Goal: Transaction & Acquisition: Book appointment/travel/reservation

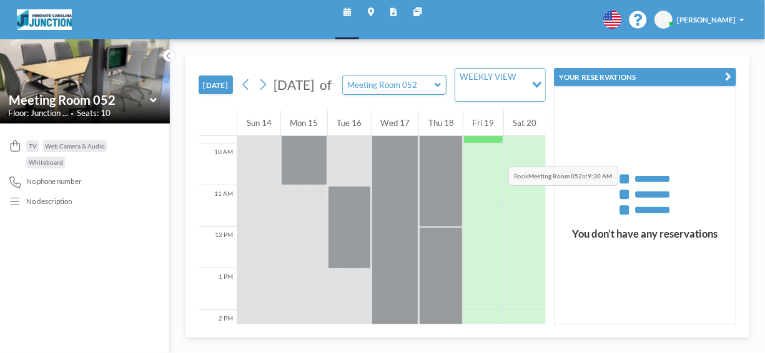
scroll to position [346, 0]
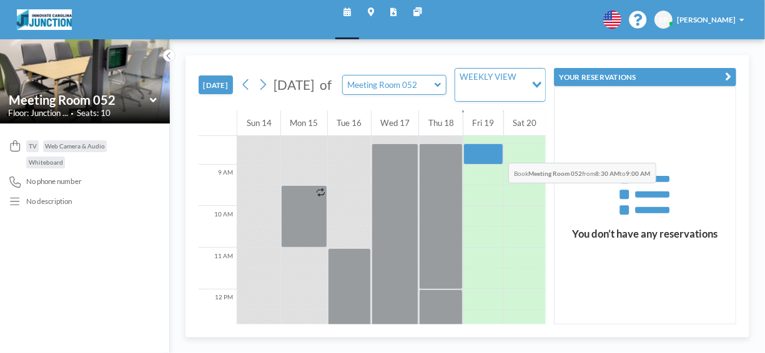
click at [483, 146] on div at bounding box center [483, 154] width 40 height 21
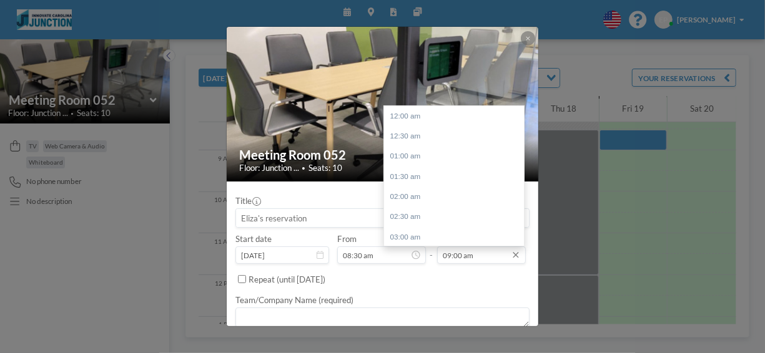
scroll to position [363, 0]
click at [476, 257] on input "09:00 am" at bounding box center [481, 255] width 89 height 17
click at [429, 230] on div "12:00 pm" at bounding box center [457, 237] width 146 height 20
type input "12:00 pm"
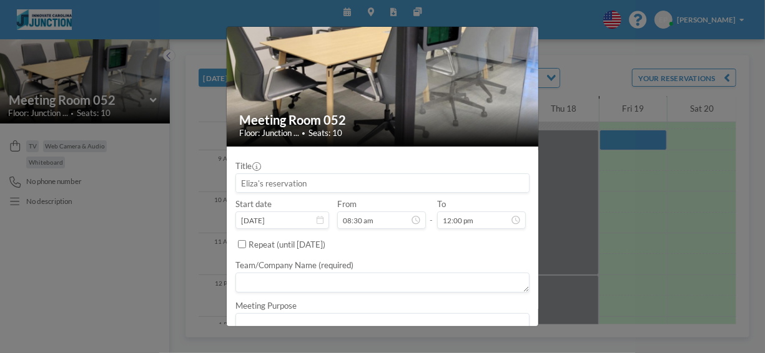
scroll to position [62, 0]
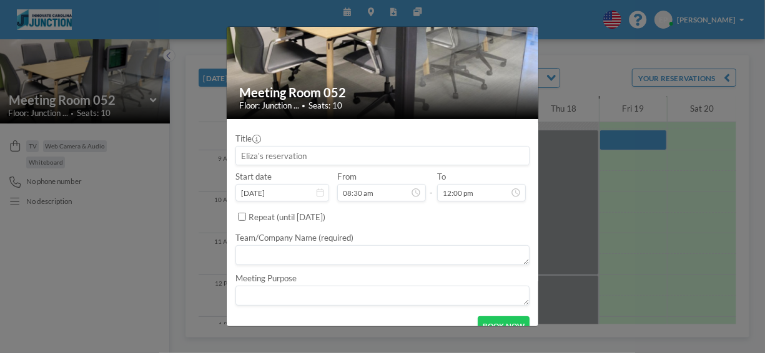
click at [322, 254] on textarea at bounding box center [382, 255] width 295 height 20
type textarea "BBB"
click at [288, 292] on textarea at bounding box center [382, 294] width 295 height 20
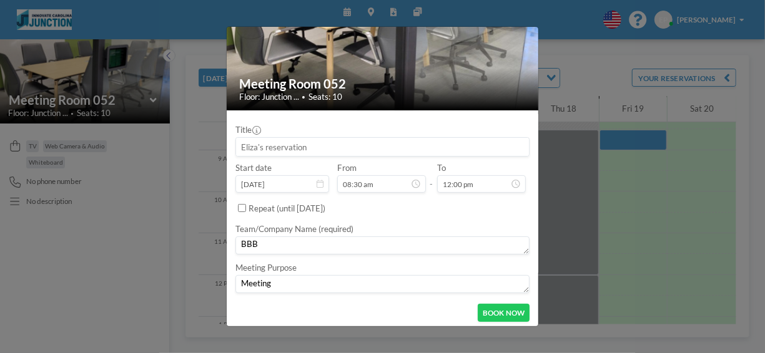
scroll to position [74, 0]
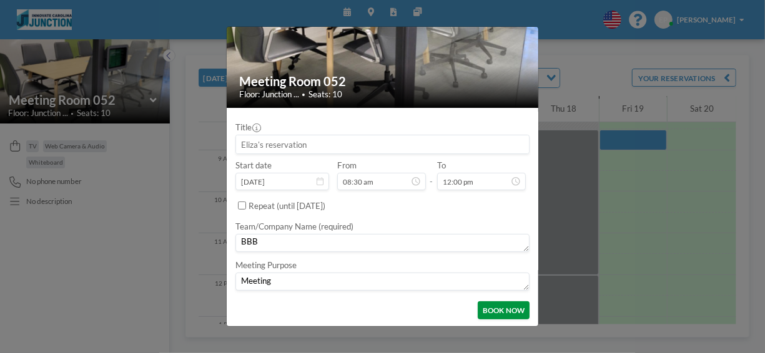
type textarea "Meeting"
click at [510, 306] on button "BOOK NOW" at bounding box center [504, 311] width 52 height 18
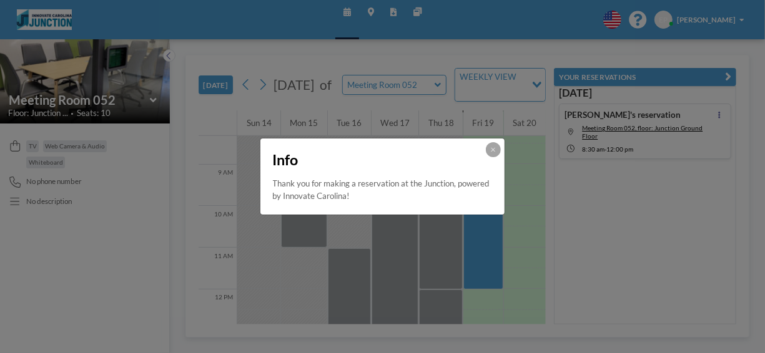
click at [615, 225] on div "Info Thank you for making a reservation at the Junction, powered by Innovate Ca…" at bounding box center [382, 176] width 765 height 353
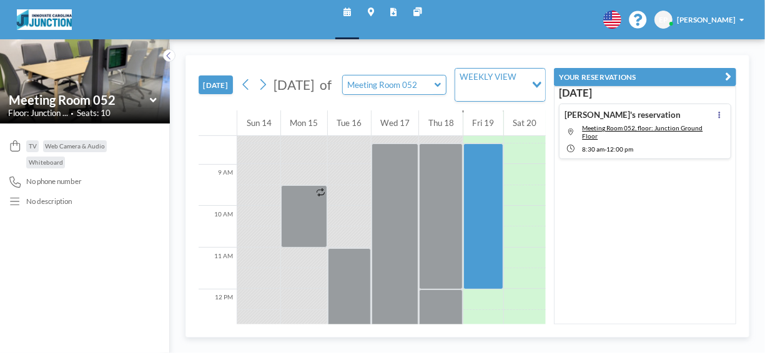
click at [441, 86] on icon at bounding box center [438, 85] width 6 height 11
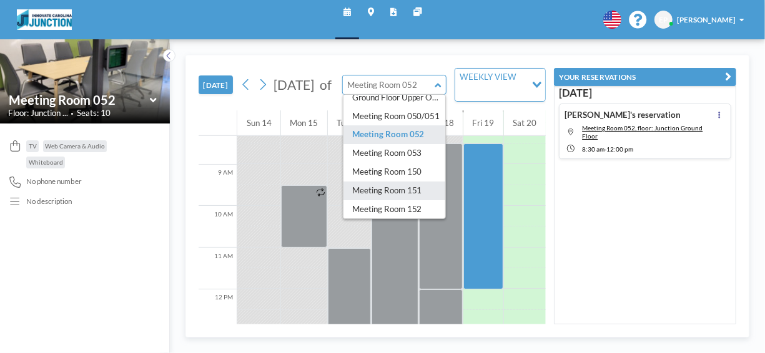
scroll to position [0, 0]
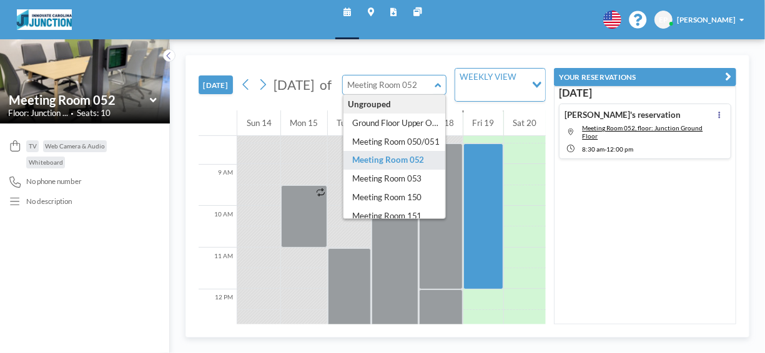
click at [629, 221] on div "[DATE] [PERSON_NAME]'s reservation Meeting Room 052, floor: Junction Ground Flo…" at bounding box center [645, 205] width 182 height 238
click at [631, 217] on div "[DATE] [PERSON_NAME]'s reservation Meeting Room 052, floor: Junction Ground Flo…" at bounding box center [645, 205] width 182 height 238
click at [117, 85] on img at bounding box center [85, 81] width 170 height 85
click at [371, 11] on icon at bounding box center [371, 12] width 6 height 8
